Goal: Go to known website: Access a specific website the user already knows

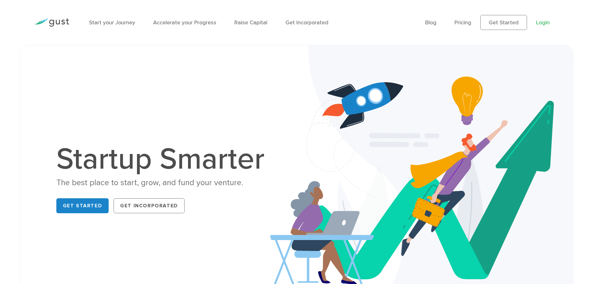
click at [544, 20] on link "Login" at bounding box center [543, 22] width 14 height 7
